Goal: Task Accomplishment & Management: Use online tool/utility

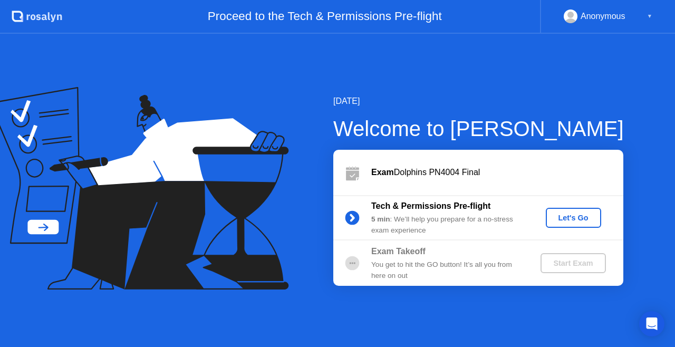
click at [573, 216] on div "Let's Go" at bounding box center [573, 218] width 47 height 8
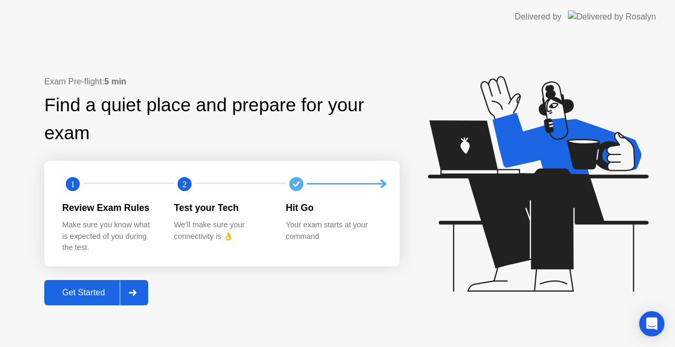
click at [77, 295] on div "Get Started" at bounding box center [83, 292] width 72 height 9
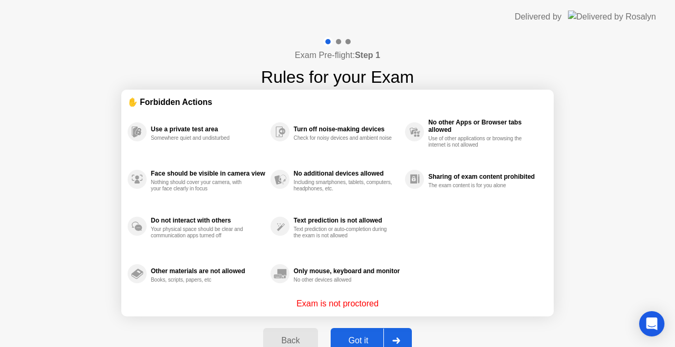
click at [359, 342] on div "Got it" at bounding box center [359, 340] width 50 height 9
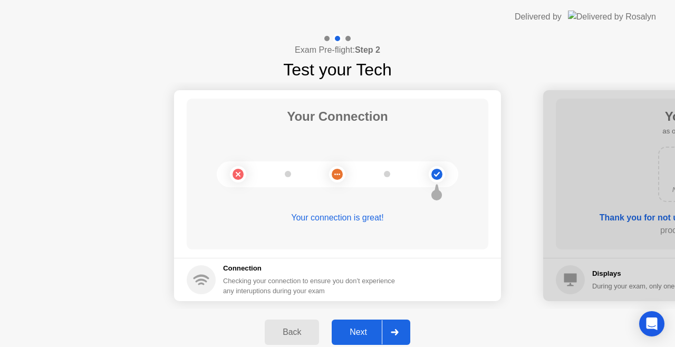
click at [351, 337] on div "Next" at bounding box center [358, 331] width 47 height 9
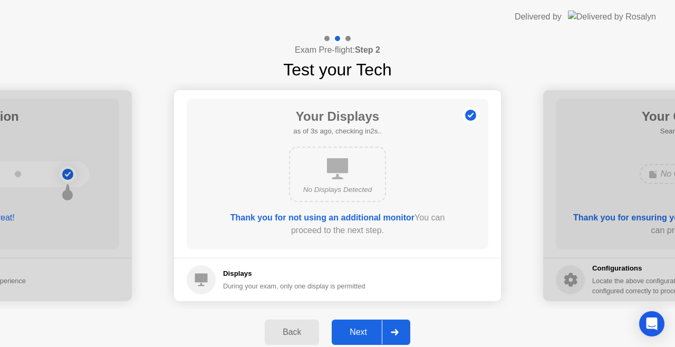
click at [351, 337] on div "Next" at bounding box center [358, 331] width 47 height 9
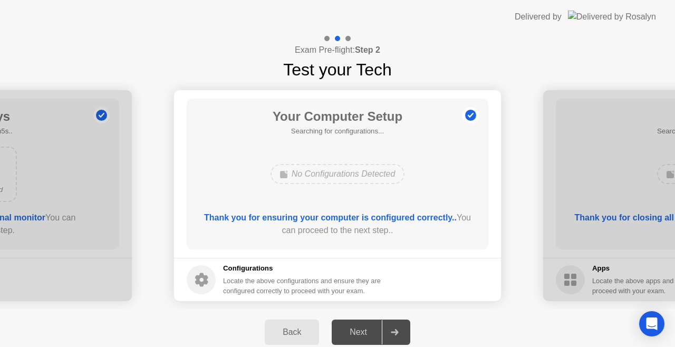
click at [351, 337] on div "Next" at bounding box center [358, 331] width 47 height 9
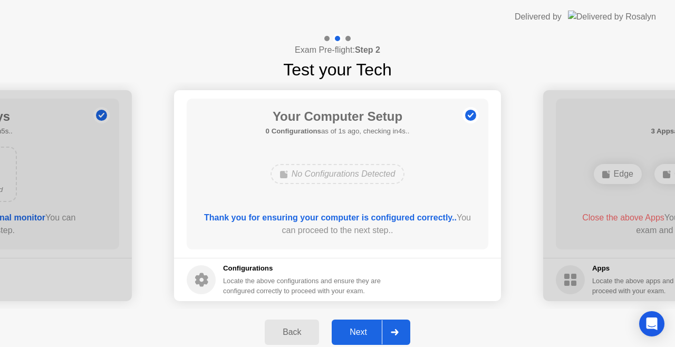
click at [364, 325] on button "Next" at bounding box center [371, 332] width 79 height 25
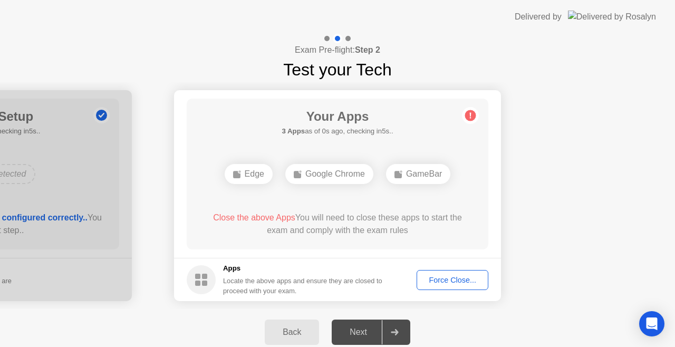
click at [448, 276] on div "Force Close..." at bounding box center [452, 280] width 64 height 8
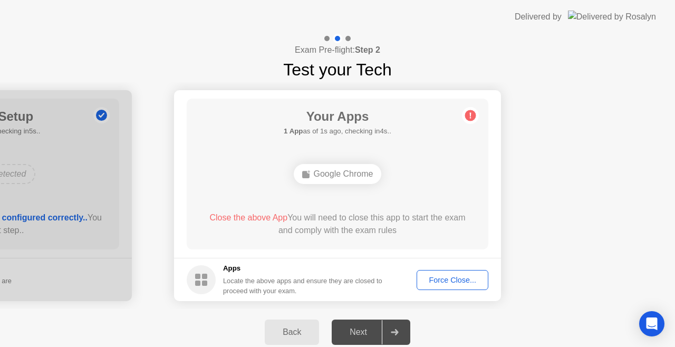
click at [356, 329] on div "Next" at bounding box center [358, 331] width 47 height 9
click at [432, 277] on div "Force Close..." at bounding box center [452, 280] width 64 height 8
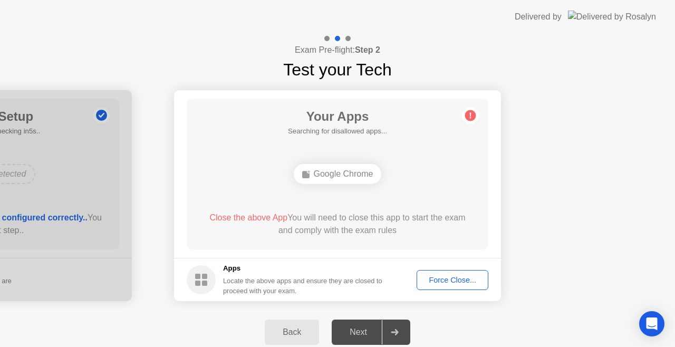
click at [464, 280] on div "Force Close..." at bounding box center [452, 280] width 64 height 8
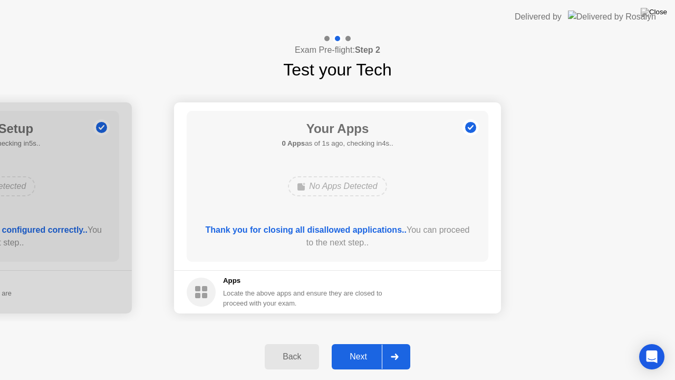
click at [366, 346] on button "Next" at bounding box center [371, 356] width 79 height 25
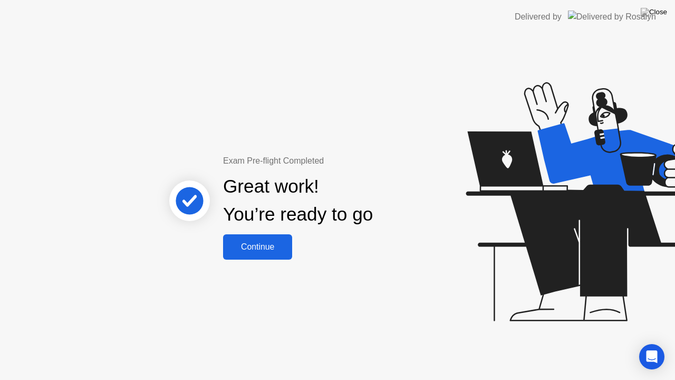
click at [269, 242] on div "Continue" at bounding box center [257, 246] width 63 height 9
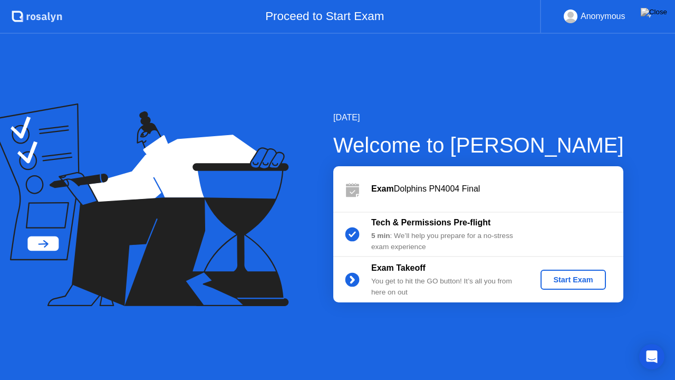
click at [586, 281] on div "Start Exam" at bounding box center [573, 279] width 56 height 8
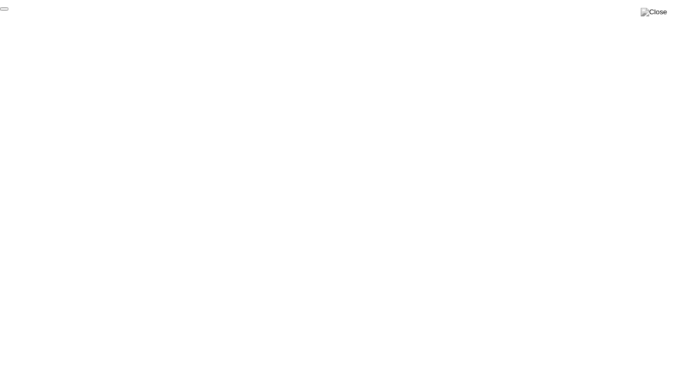
click at [8, 11] on button "End Proctoring Session" at bounding box center [4, 8] width 8 height 3
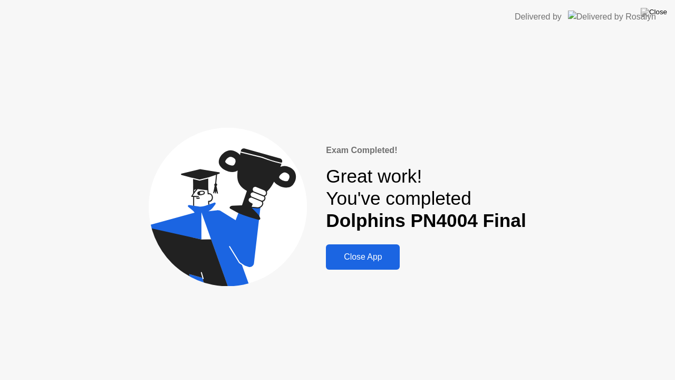
click at [365, 265] on button "Close App" at bounding box center [363, 256] width 74 height 25
